Goal: Task Accomplishment & Management: Complete application form

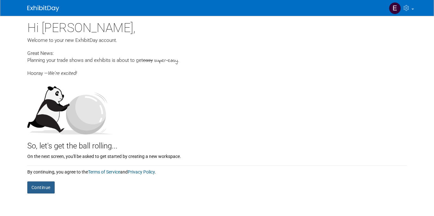
click at [52, 188] on button "Continue" at bounding box center [40, 188] width 27 height 12
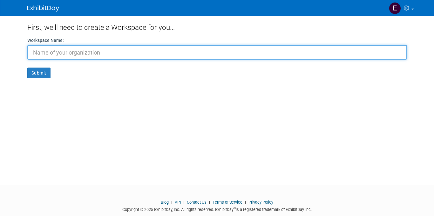
click at [191, 54] on input "text" at bounding box center [217, 52] width 380 height 15
type input "dfw`"
click at [139, 47] on input "dfw`" at bounding box center [217, 52] width 380 height 15
type input "dfwelderson"
click at [27, 68] on button "Submit" at bounding box center [38, 73] width 23 height 11
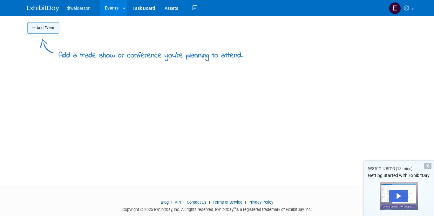
click at [45, 30] on button "Add Event" at bounding box center [43, 27] width 32 height 11
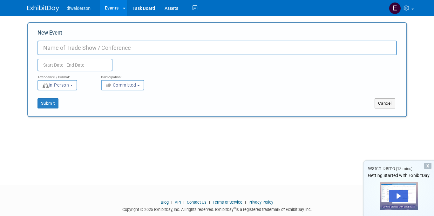
click at [114, 11] on link "Events" at bounding box center [111, 8] width 23 height 16
